Goal: Check status: Check status

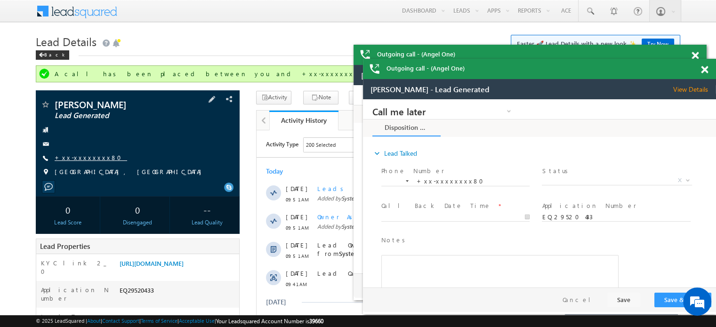
click at [78, 153] on link "+xx-xxxxxxxx80" at bounding box center [91, 157] width 72 height 8
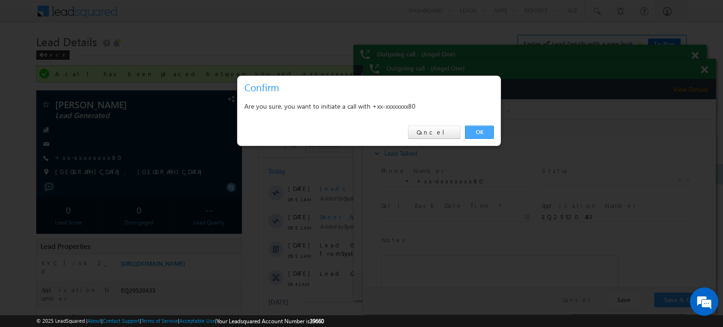
click at [472, 129] on link "OK" at bounding box center [479, 132] width 29 height 13
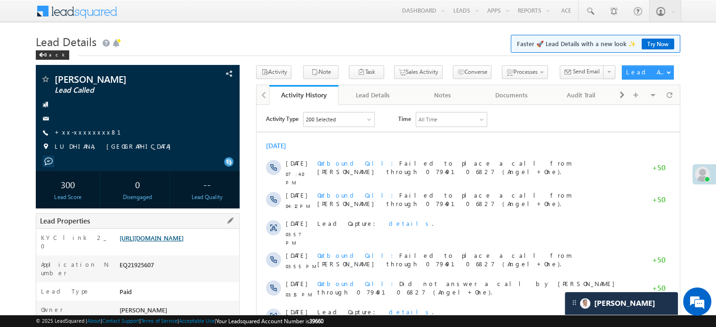
click at [168, 242] on link "https://angelbroking1-pk3em7sa.customui-test.leadsquared.com?leadId=bab931b6-62…" at bounding box center [152, 238] width 64 height 8
